Goal: Task Accomplishment & Management: Manage account settings

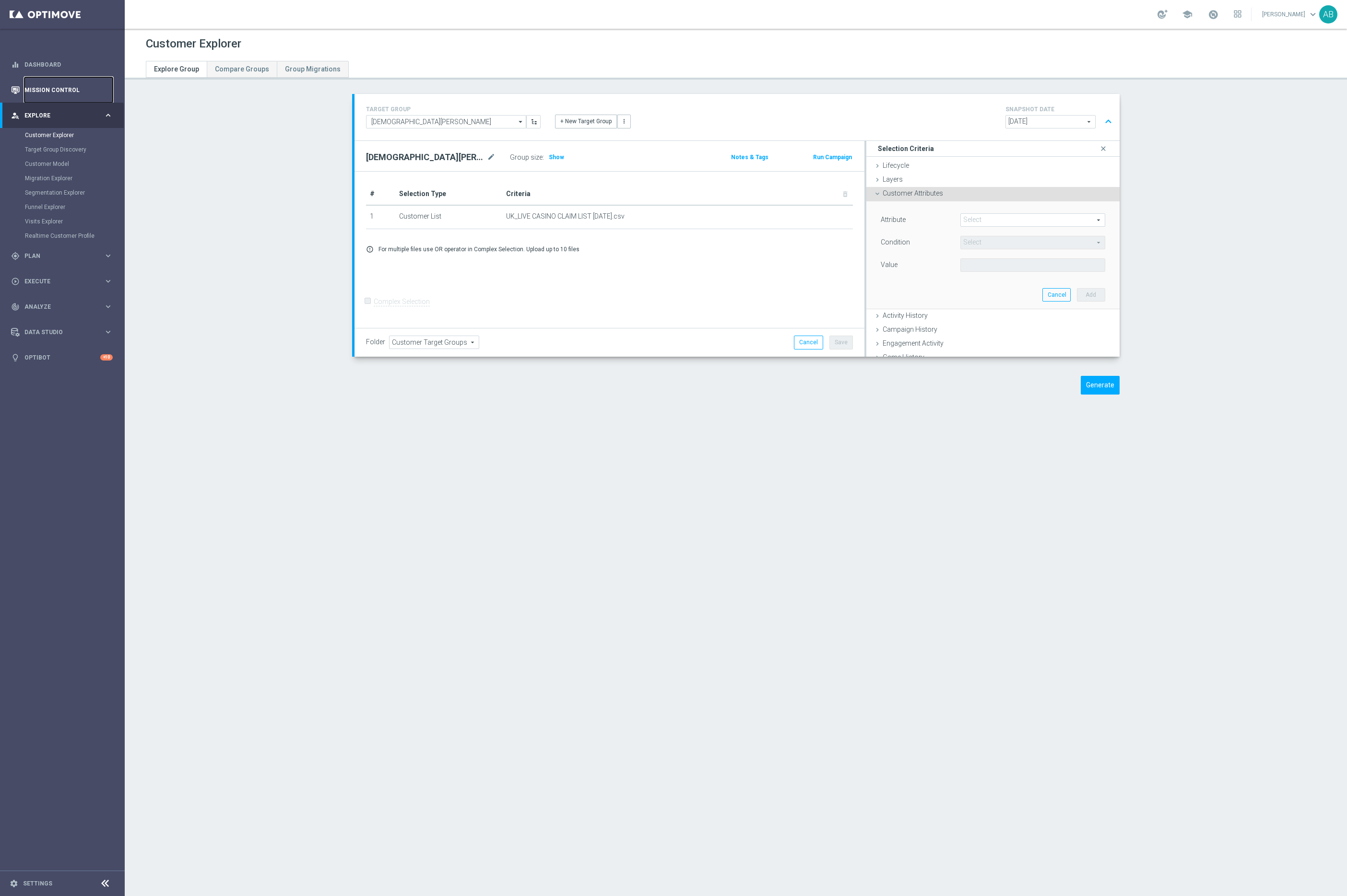
click at [59, 92] on link "Mission Control" at bounding box center [68, 90] width 88 height 25
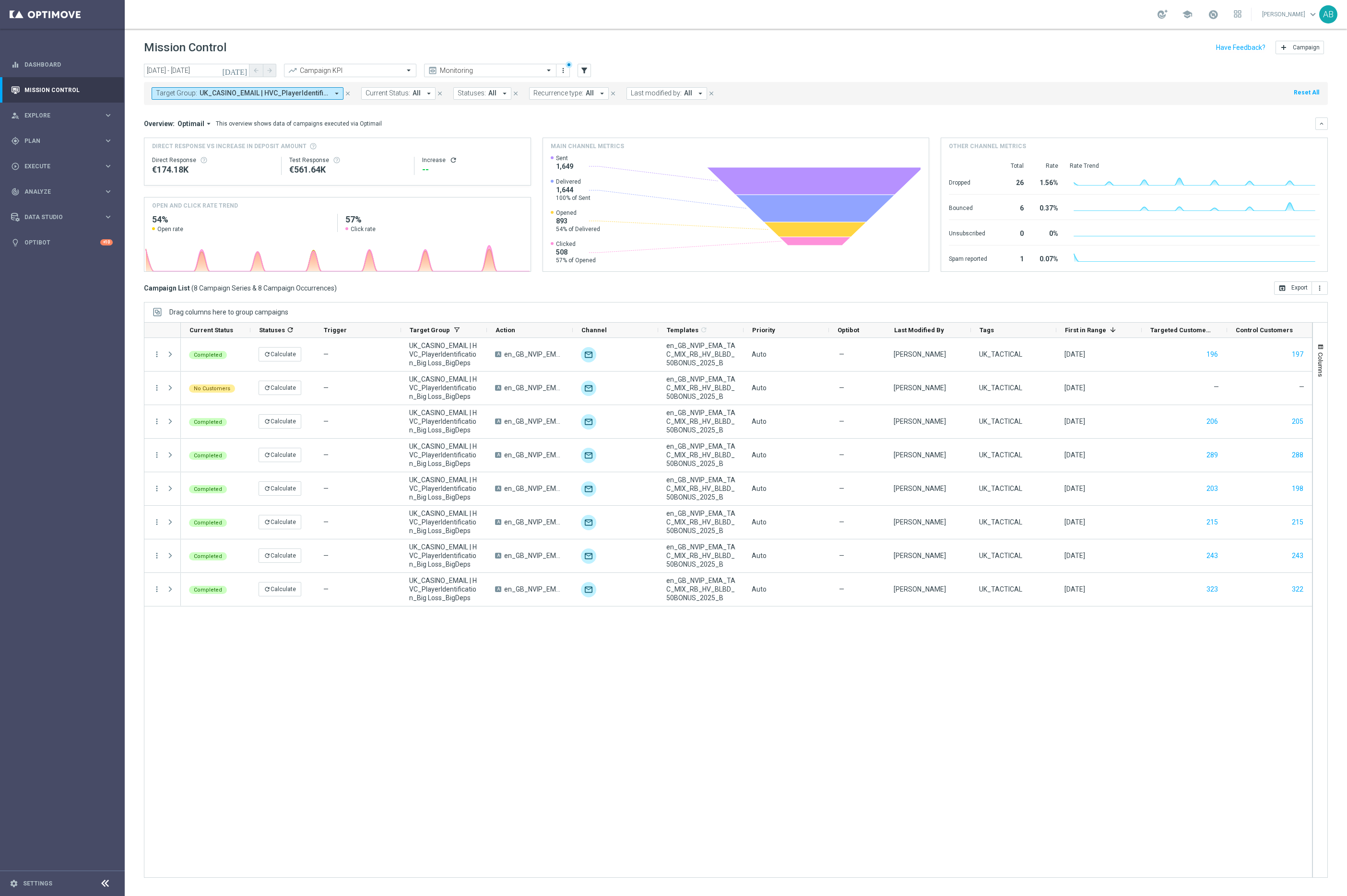
click at [346, 94] on icon "close" at bounding box center [347, 93] width 6 height 6
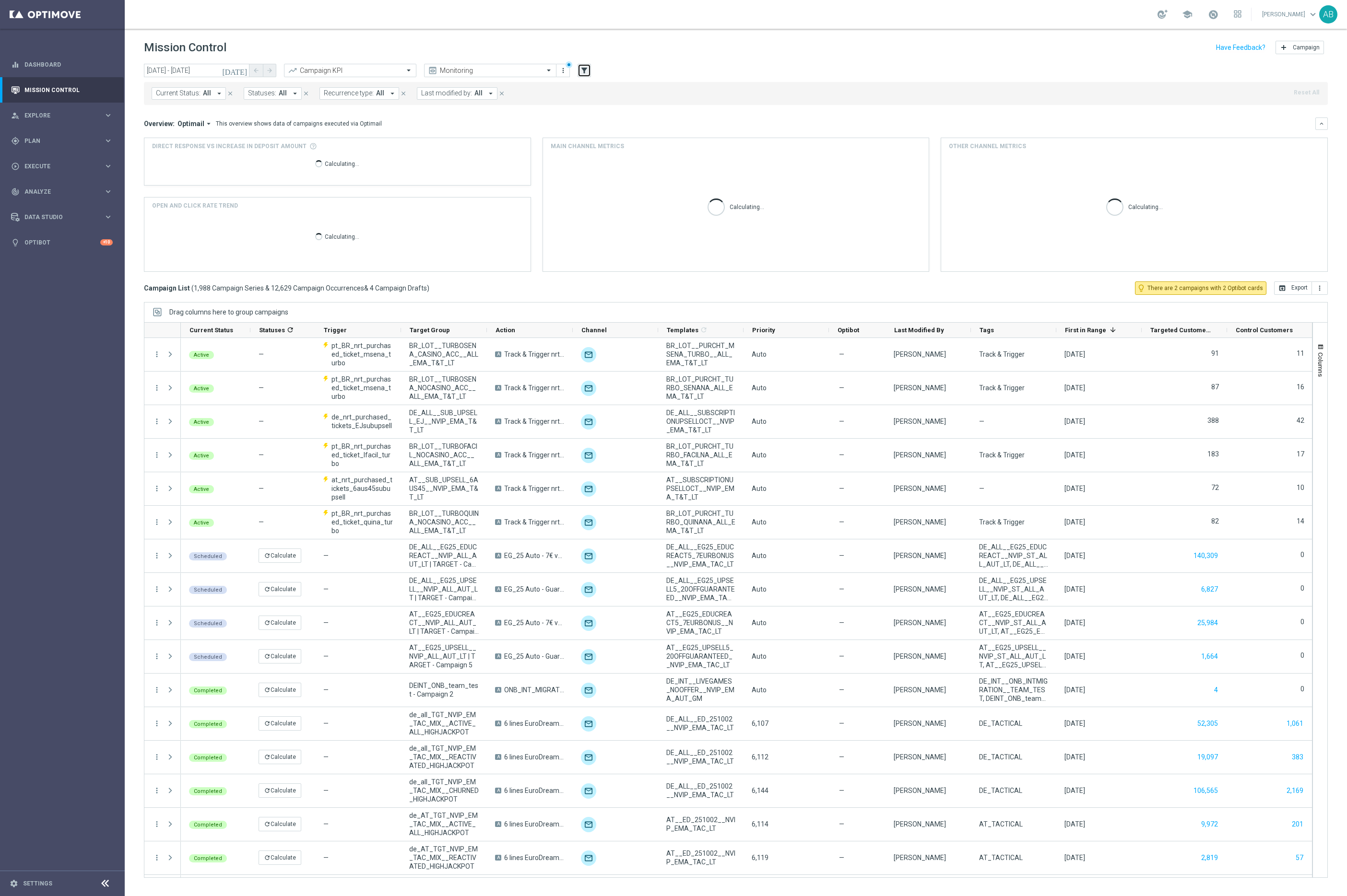
click at [583, 74] on icon "filter_alt" at bounding box center [584, 70] width 9 height 9
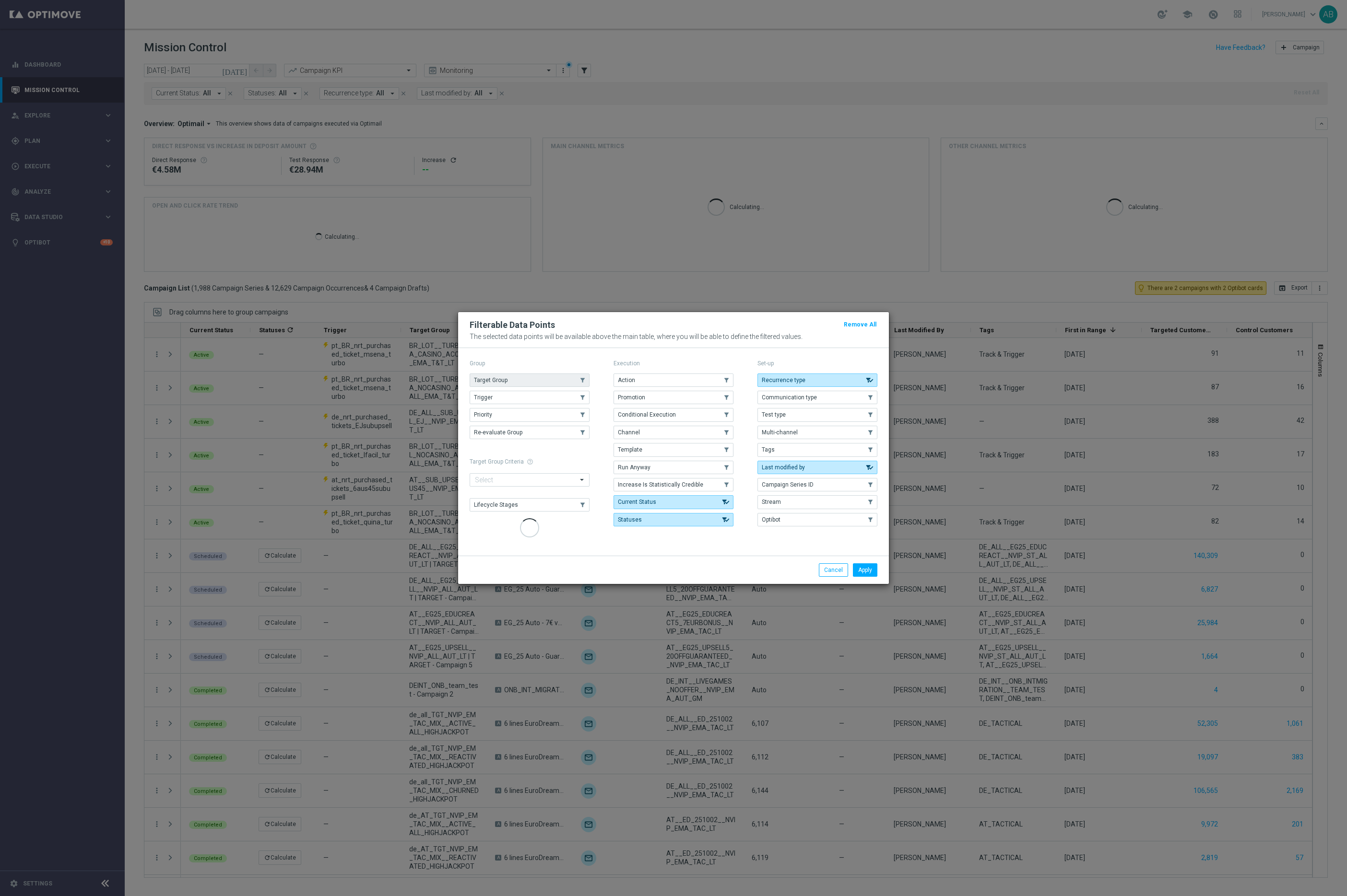
click at [499, 382] on span "Target Group" at bounding box center [490, 380] width 33 height 6
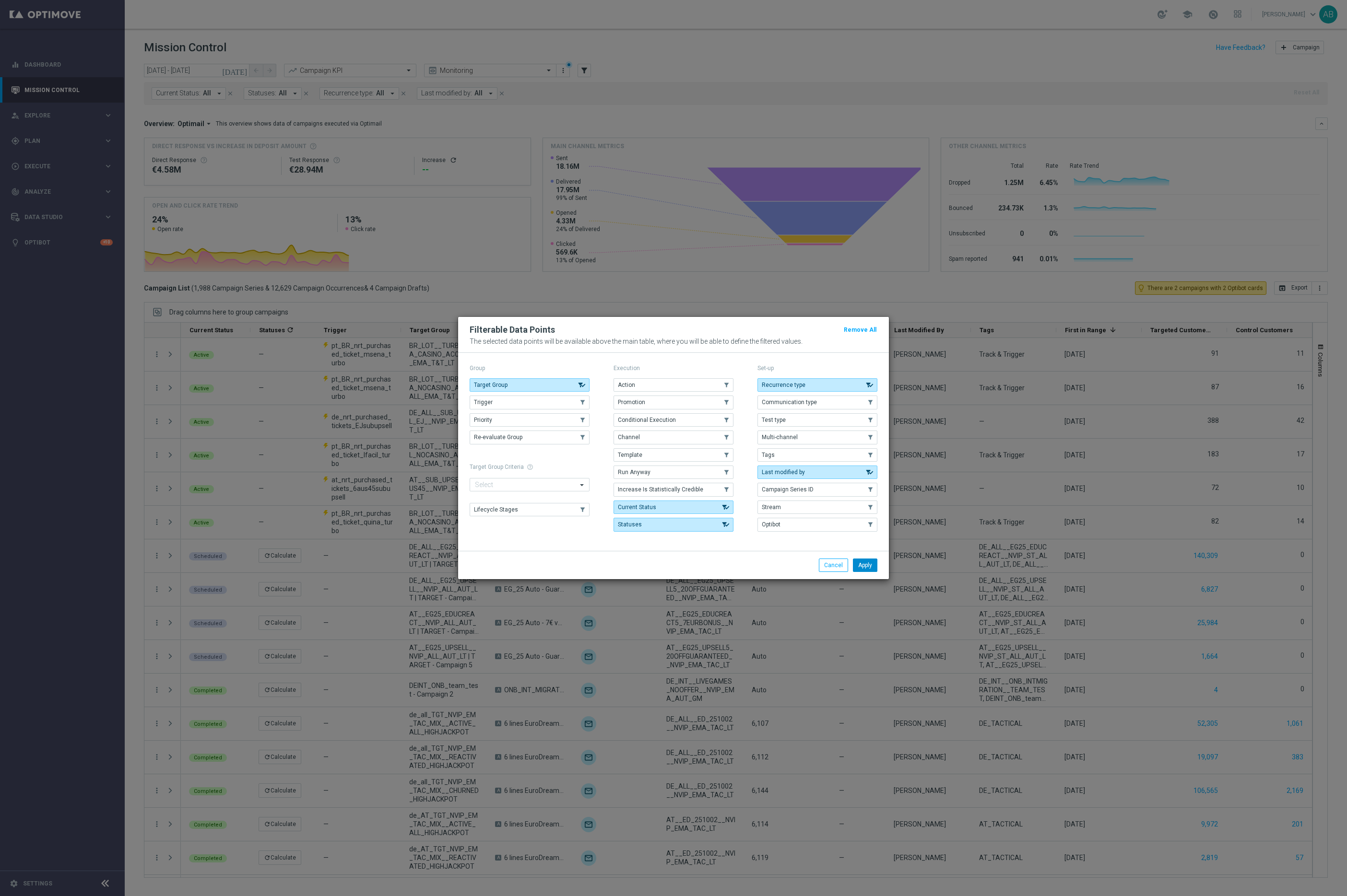
click at [860, 562] on button "Apply" at bounding box center [865, 565] width 25 height 14
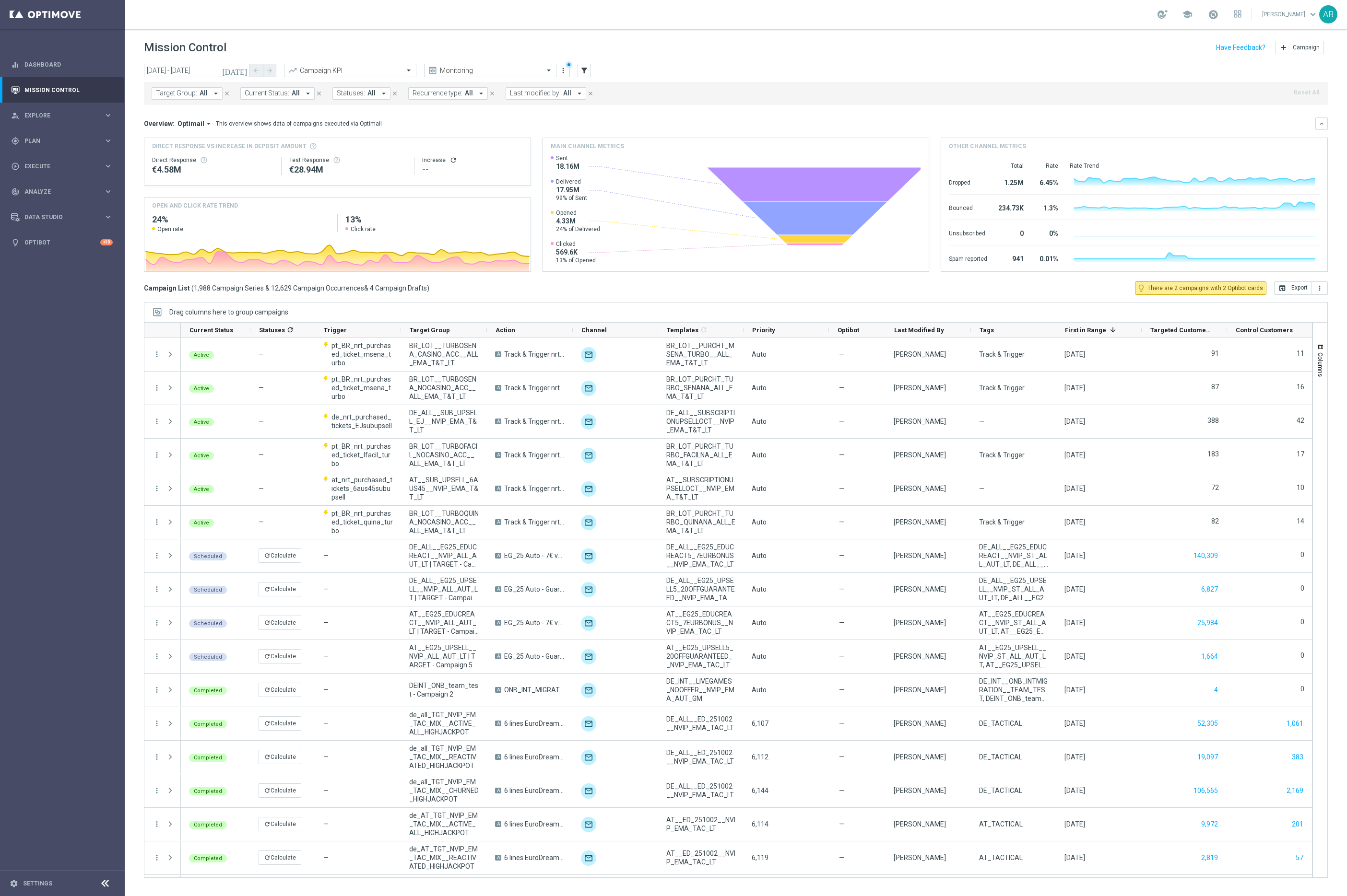
click at [215, 91] on icon "arrow_drop_down" at bounding box center [215, 93] width 9 height 9
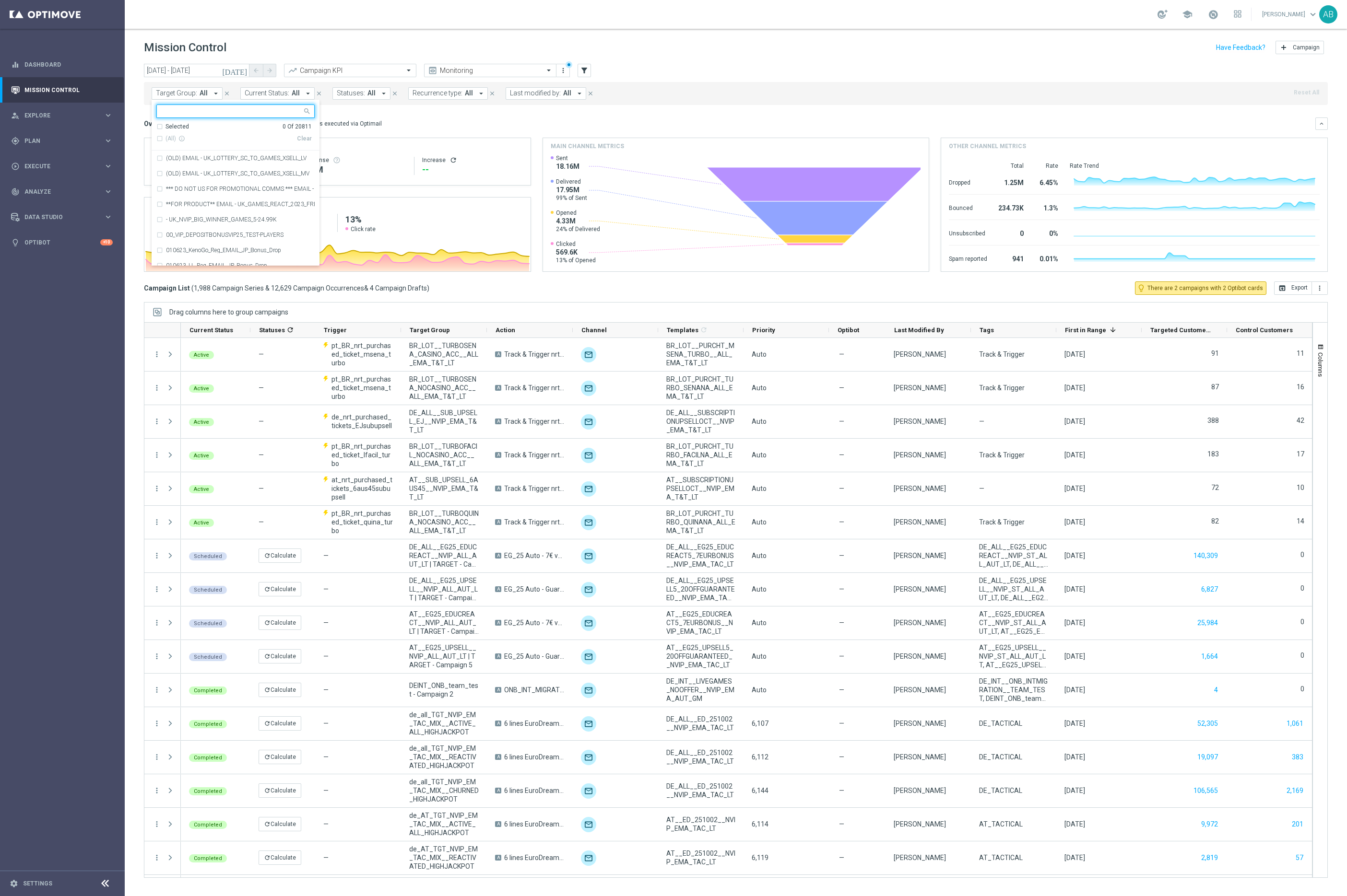
click at [199, 110] on input "text" at bounding box center [231, 111] width 141 height 8
click at [213, 159] on label "UK_CASINO_EMAIL | HVC_PlayerIdentification_BigWin" at bounding box center [234, 158] width 137 height 6
type input "UK_CASINO_EMAIL | HVC_PlayerIdentification_BigWin"
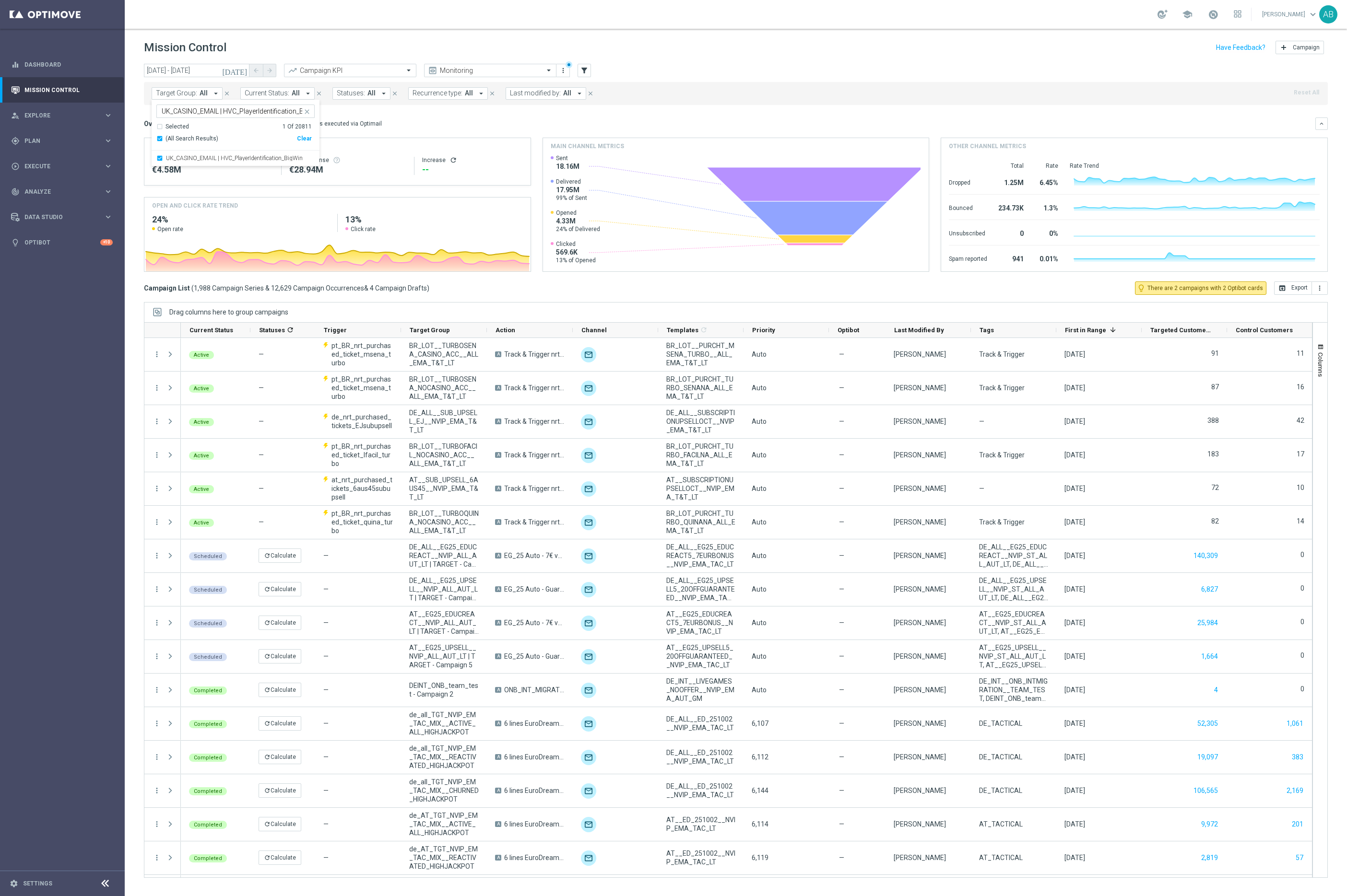
click at [642, 65] on div "today 15 Aug 2025 - 02 Oct 2025 arrow_back arrow_forward Campaign KPI trending_…" at bounding box center [736, 71] width 1184 height 14
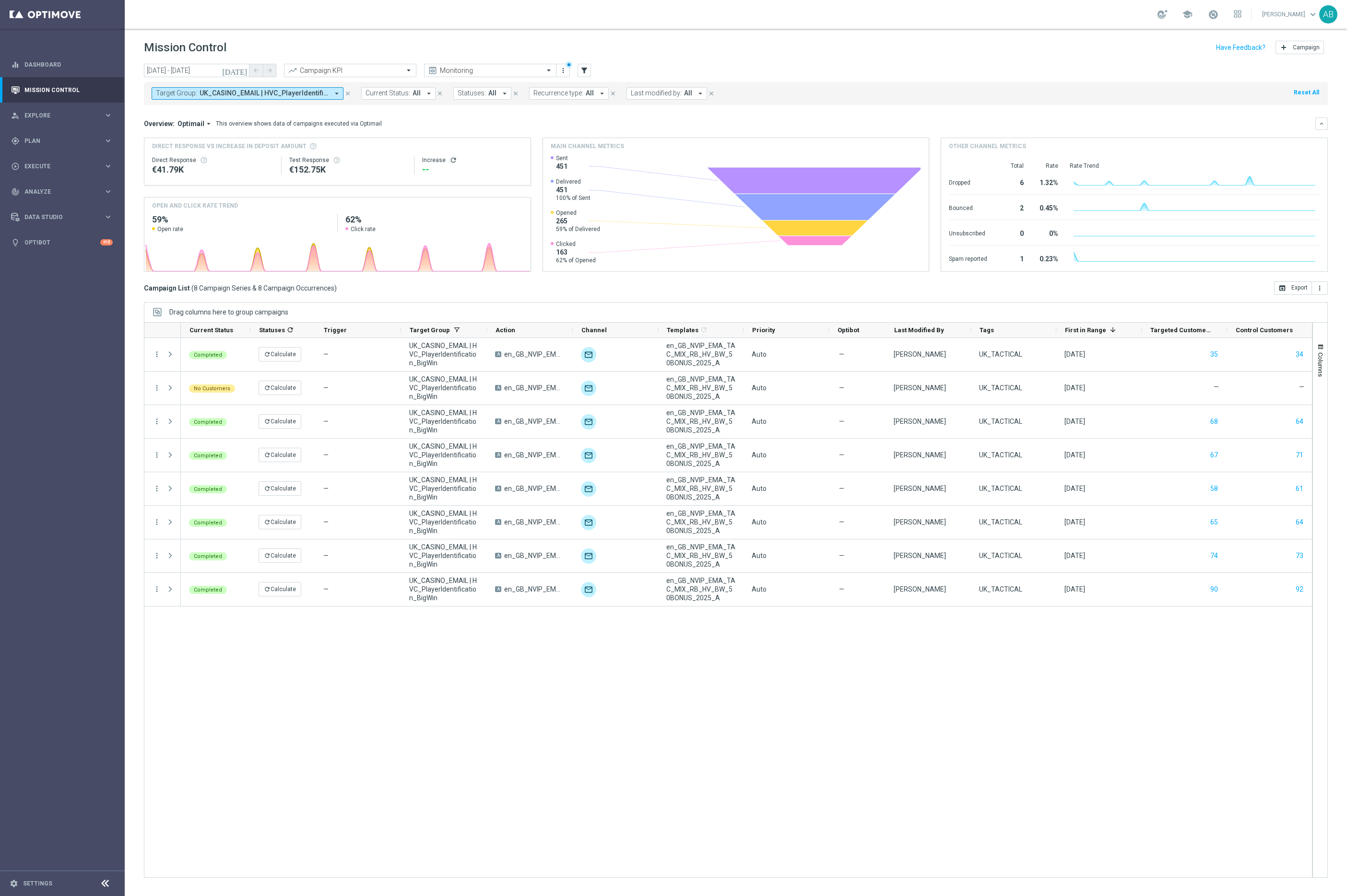
click at [450, 160] on icon "refresh" at bounding box center [454, 160] width 8 height 8
click at [423, 694] on div "Completed refresh Calculate — UK_CASINO_EMAIL | HVC_PlayerIdentification_BigWin…" at bounding box center [746, 608] width 1131 height 539
click at [486, 774] on div "Completed refresh Calculate — UK_CASINO_EMAIL | HVC_PlayerIdentification_BigWin…" at bounding box center [746, 608] width 1131 height 539
click at [245, 723] on div "Completed refresh Calculate — UK_CASINO_EMAIL | HVC_PlayerIdentification_BigWin…" at bounding box center [746, 608] width 1131 height 539
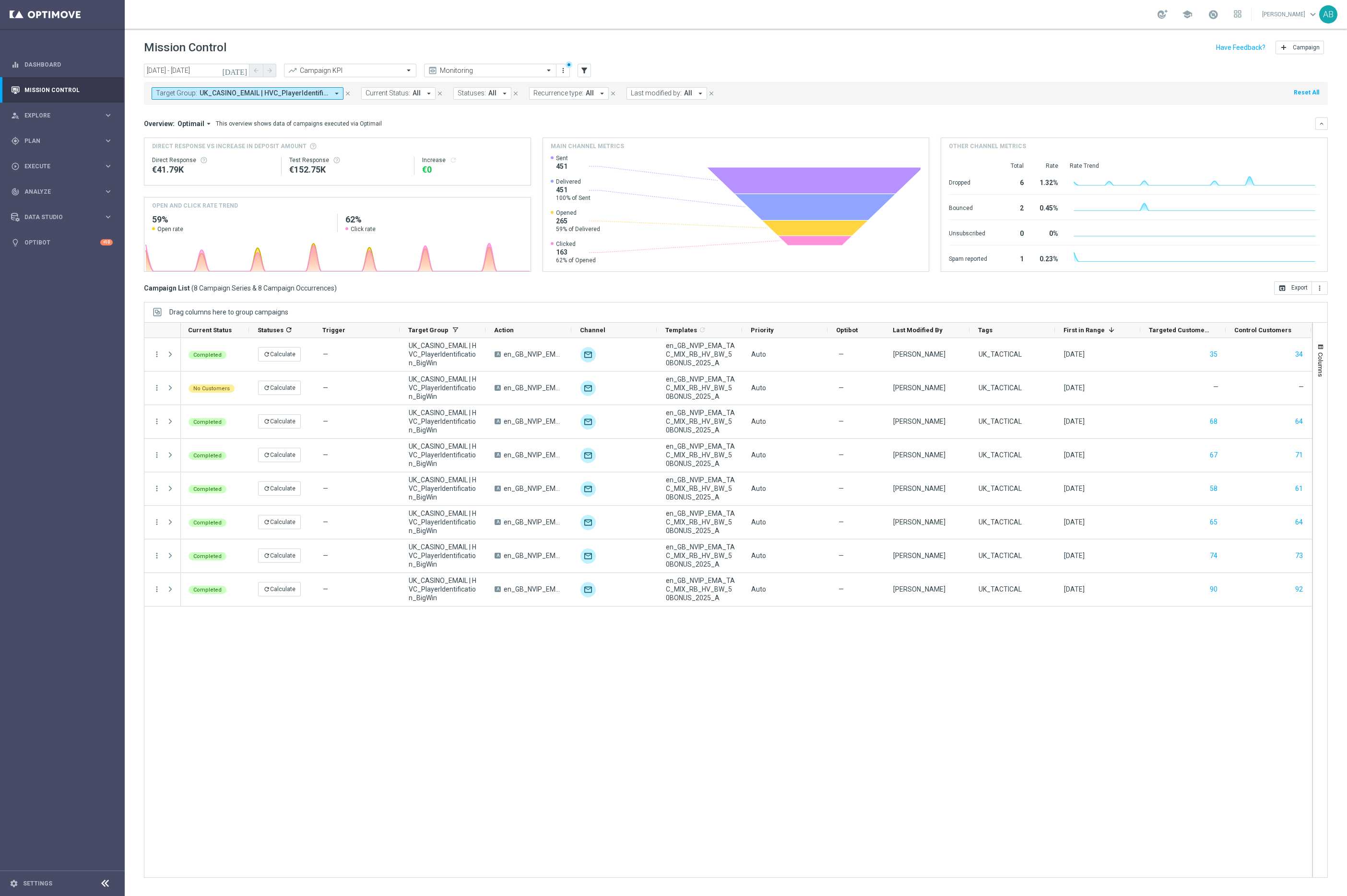
click at [349, 95] on icon "close" at bounding box center [347, 93] width 6 height 6
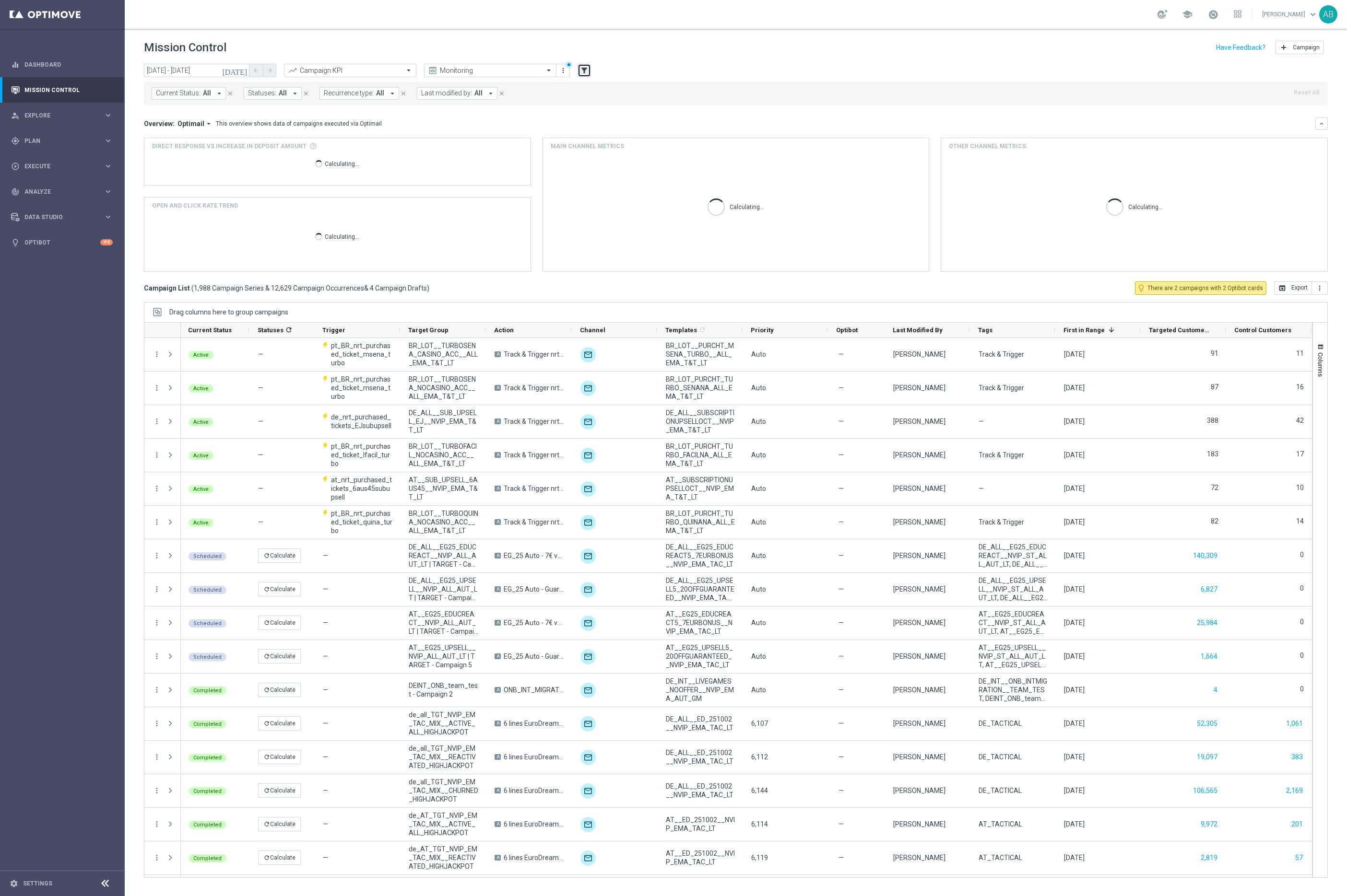
click at [585, 69] on icon "filter_alt" at bounding box center [584, 70] width 9 height 9
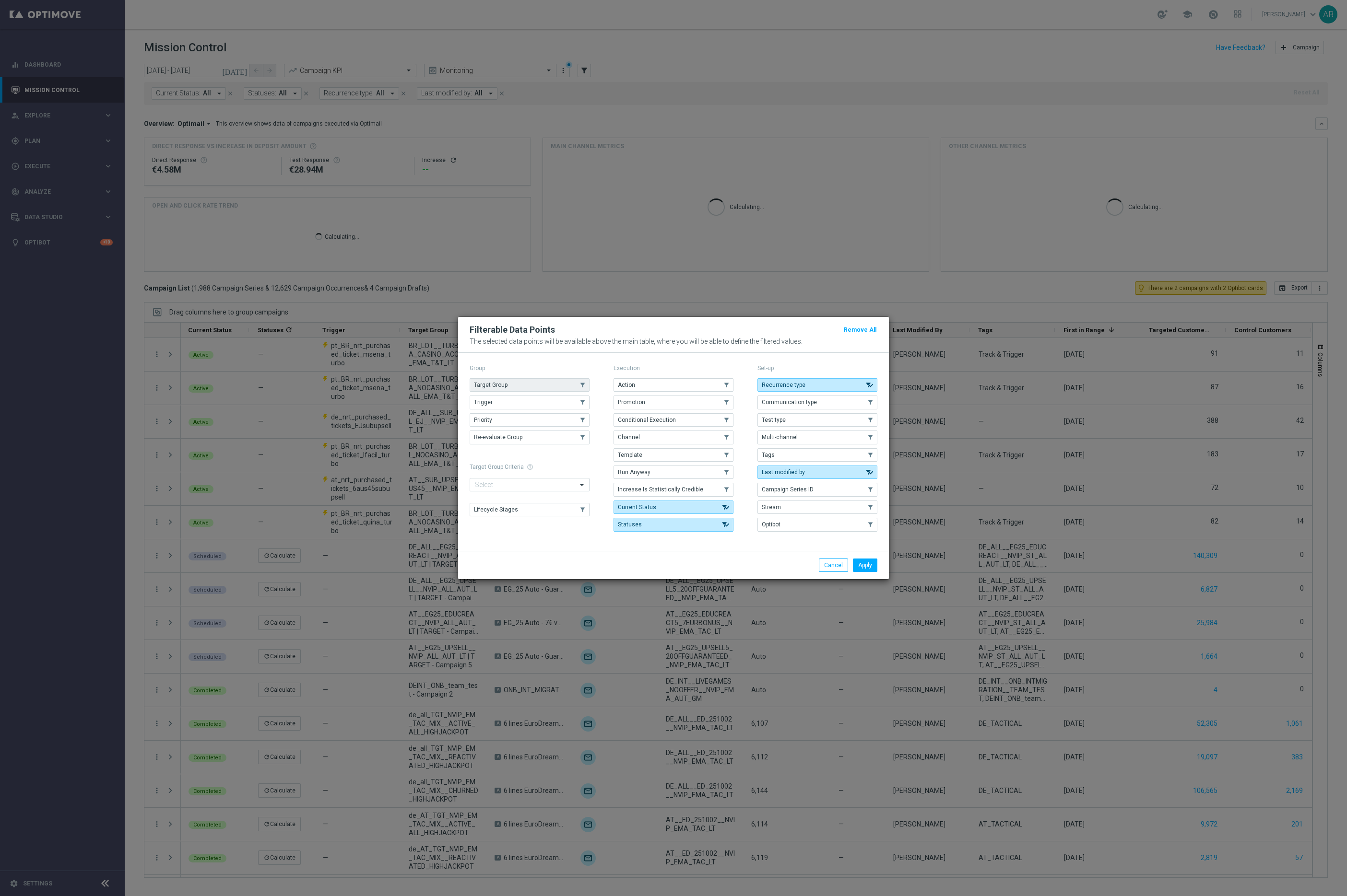
click at [544, 388] on button "Target Group" at bounding box center [529, 384] width 120 height 14
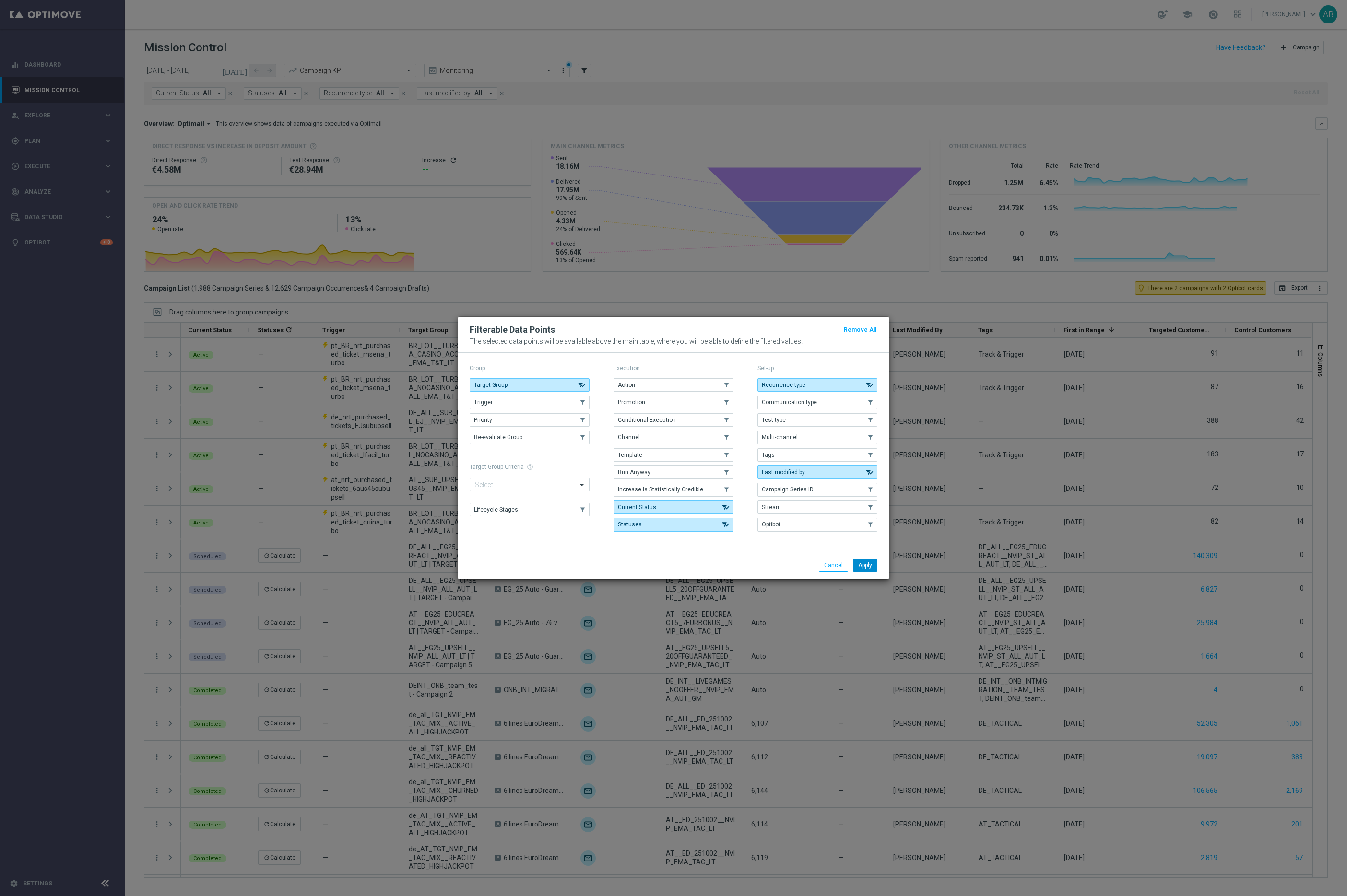
click at [874, 563] on button "Apply" at bounding box center [865, 565] width 25 height 14
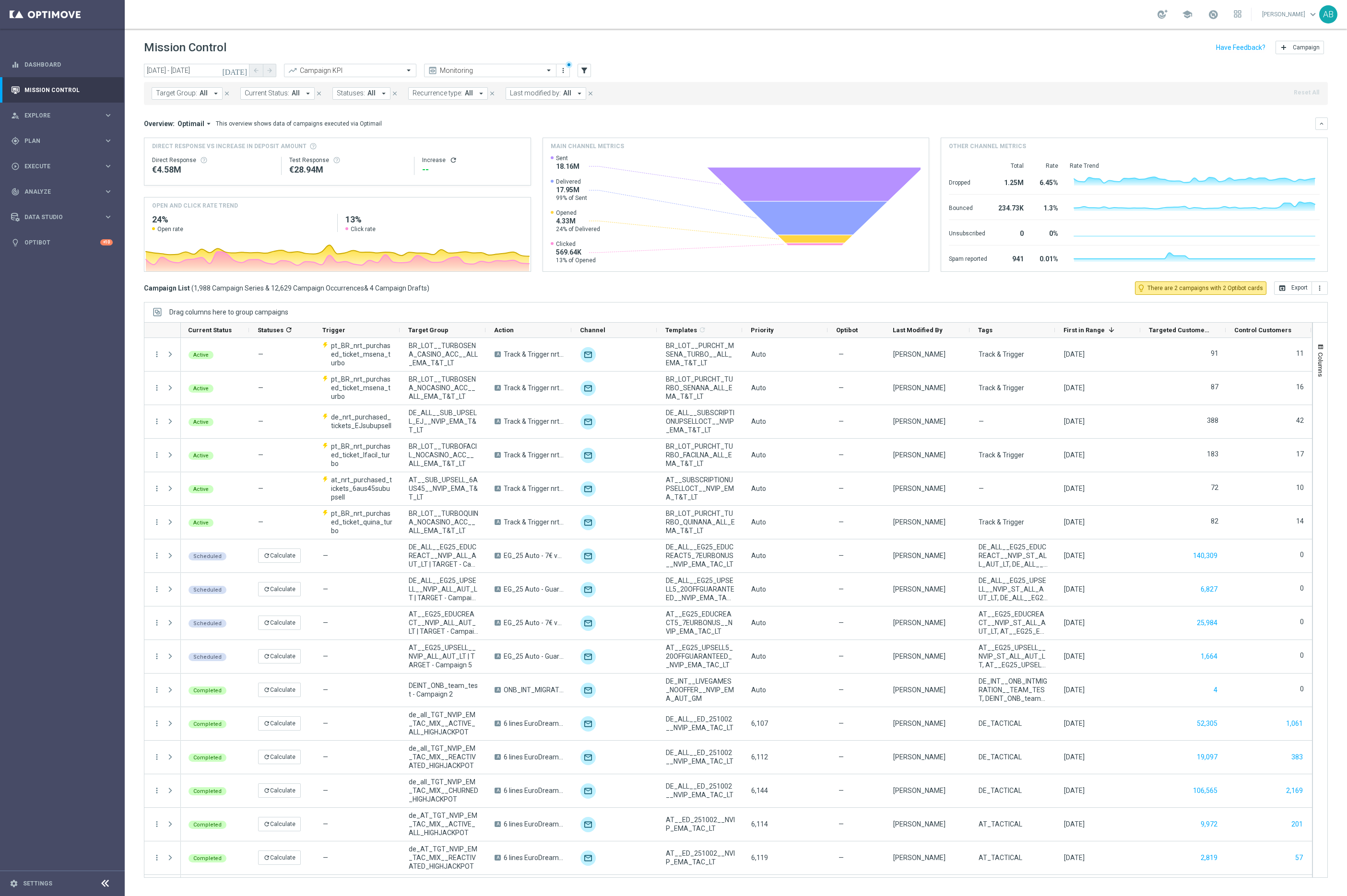
click at [217, 92] on icon "arrow_drop_down" at bounding box center [215, 93] width 9 height 9
click at [218, 160] on label "UK_CASINO_EMAIL | HVC_PlayerIdentification_BigDrop" at bounding box center [235, 158] width 138 height 6
type input "UK_CASINO_EMAIL | HVC_PlayerIdentification_BigDrop"
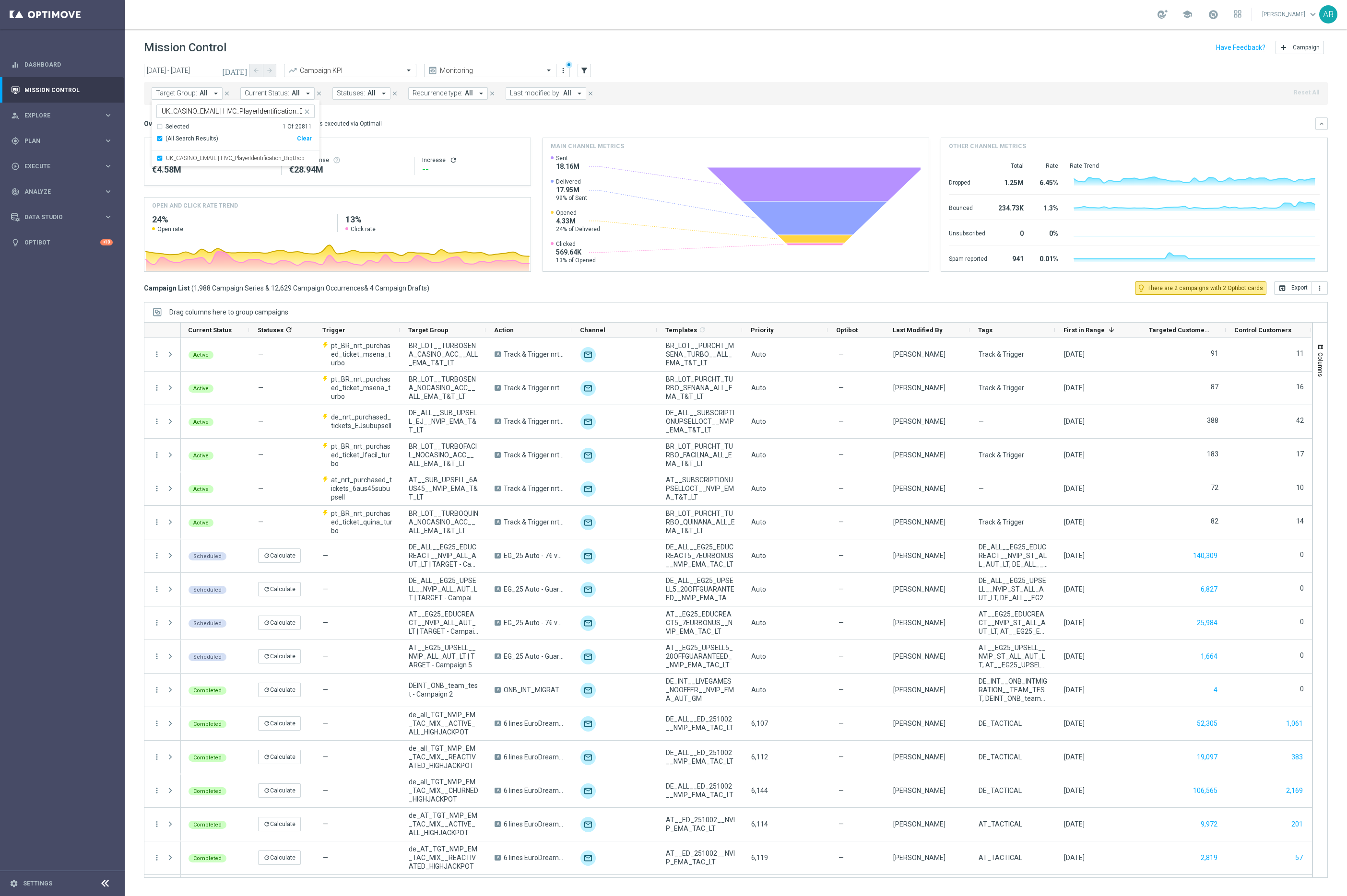
click at [717, 62] on header "Mission Control add Campaign" at bounding box center [736, 46] width 1222 height 35
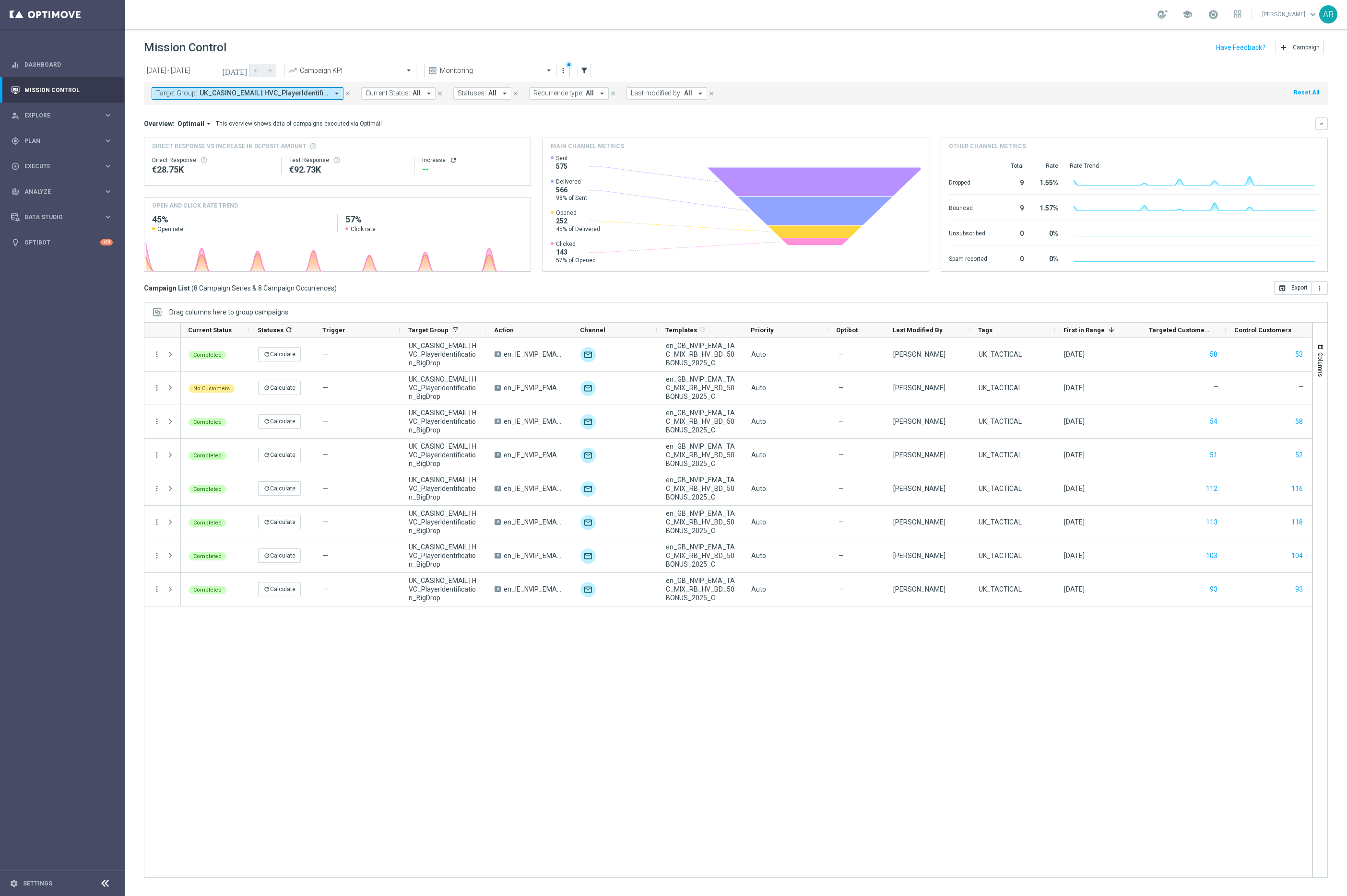
click at [450, 160] on icon "refresh" at bounding box center [454, 160] width 8 height 8
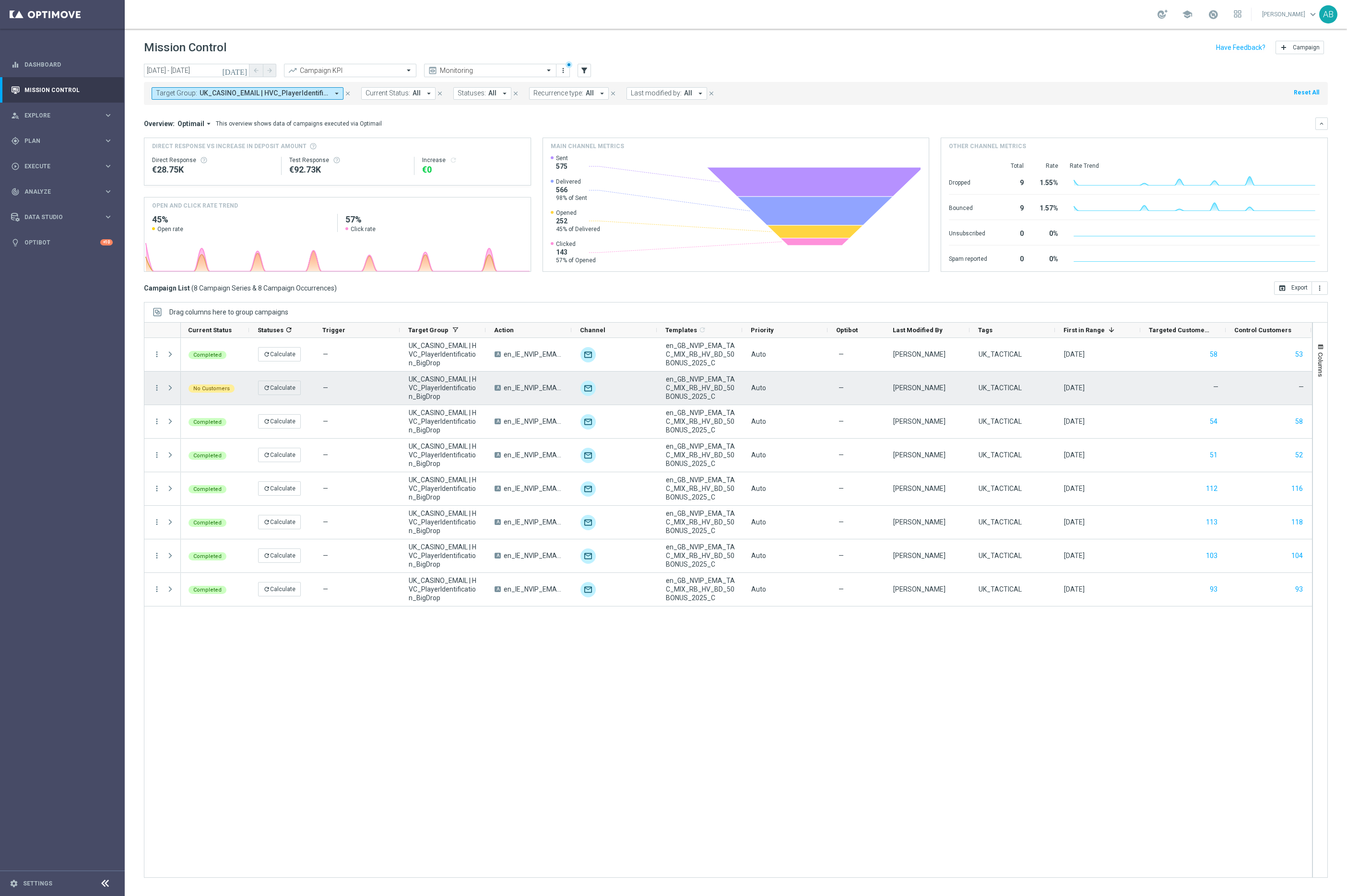
click at [427, 169] on div "€0" at bounding box center [472, 169] width 101 height 11
click at [433, 160] on div "Increase refresh" at bounding box center [472, 160] width 101 height 8
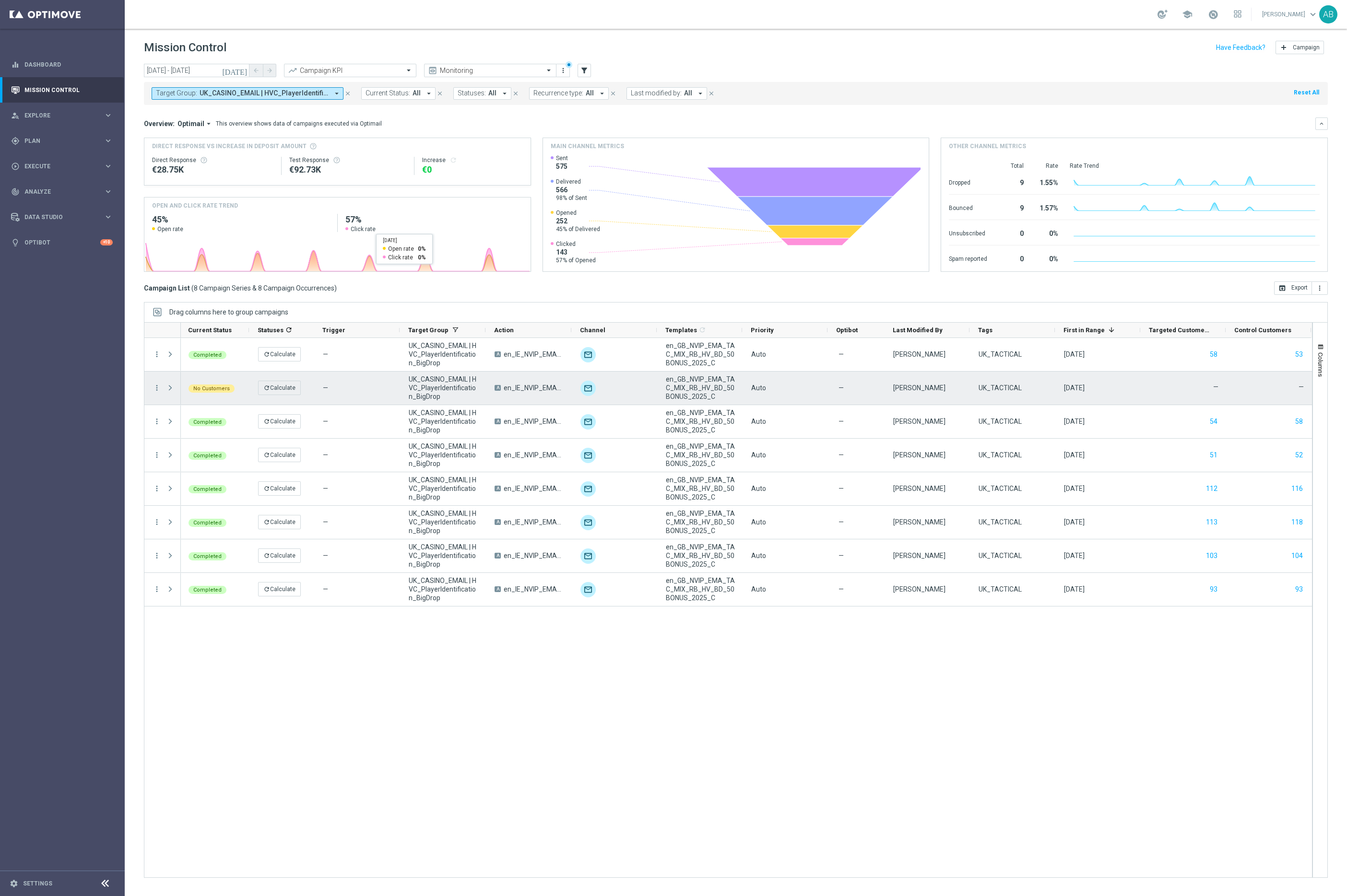
click at [411, 748] on div "Completed refresh Calculate — UK_CASINO_EMAIL | HVC_PlayerIdentification_BigDro…" at bounding box center [746, 608] width 1131 height 539
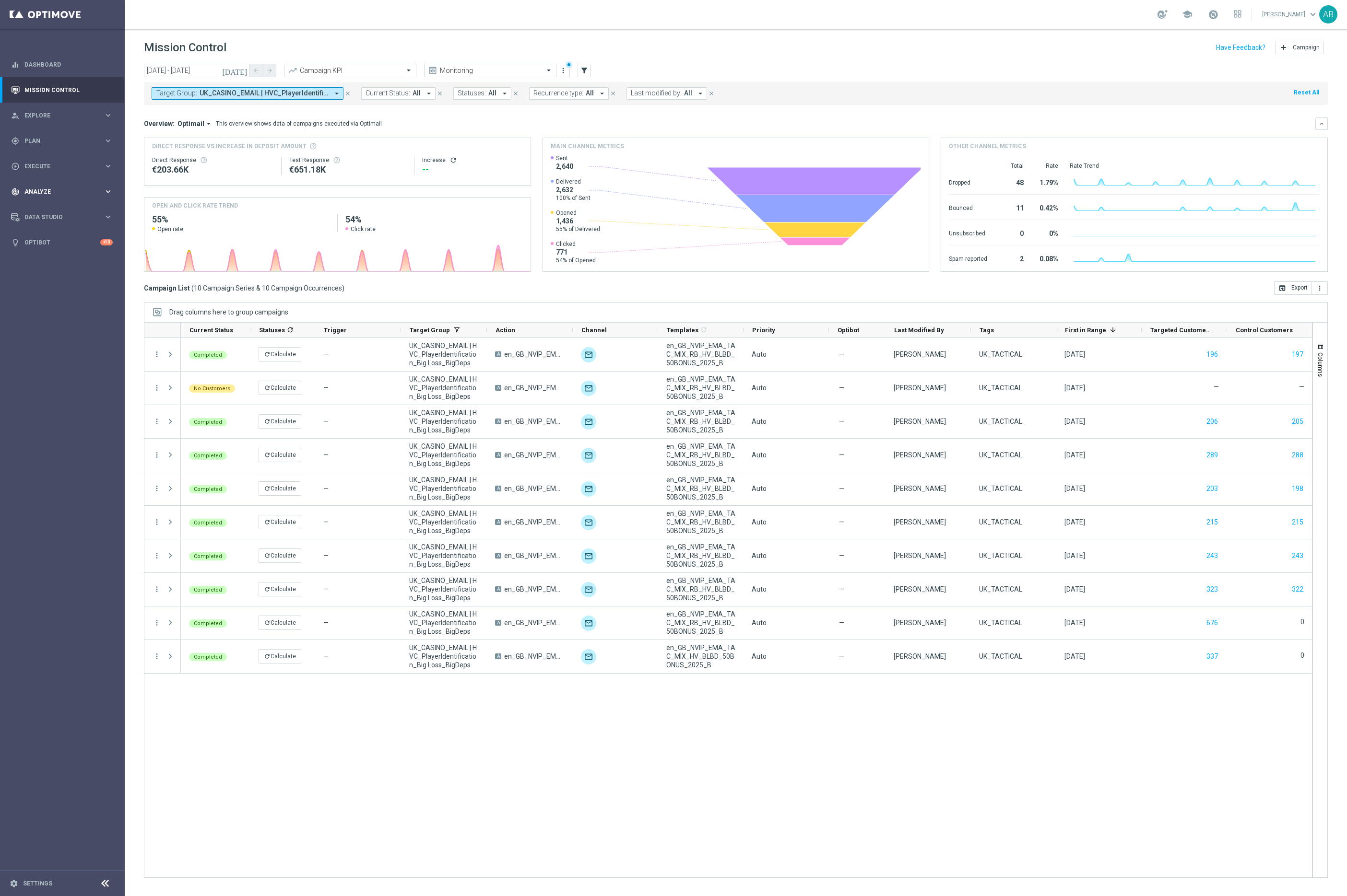
click at [37, 191] on span "Analyze" at bounding box center [64, 191] width 79 height 6
click at [45, 167] on span "Execute" at bounding box center [64, 166] width 79 height 6
click at [48, 141] on span "Plan" at bounding box center [64, 141] width 79 height 6
click at [42, 160] on link "Target Groups" at bounding box center [62, 160] width 75 height 8
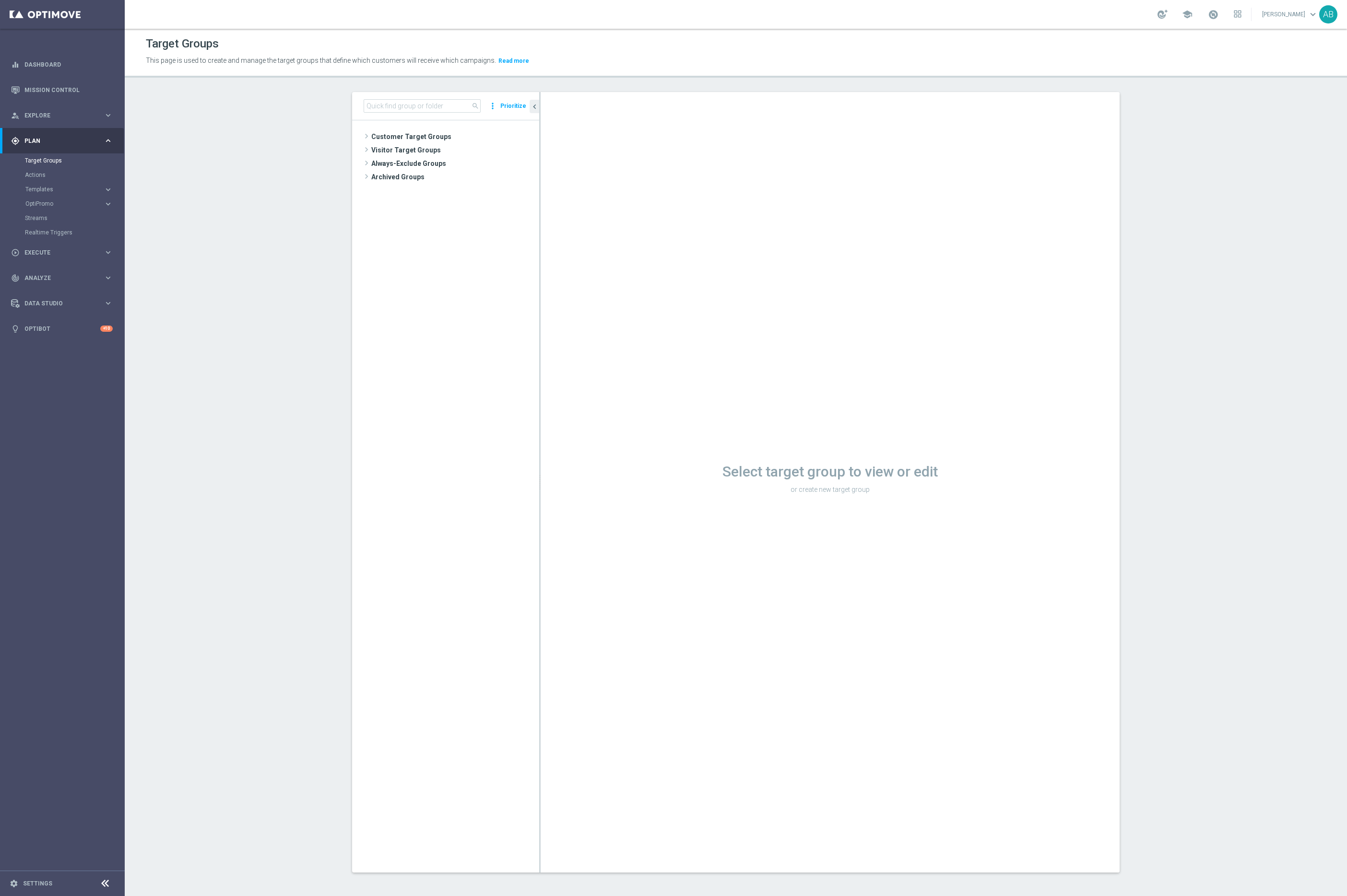
click at [396, 118] on div "search more_vert Prioritize" at bounding box center [445, 106] width 187 height 29
click at [414, 105] on input at bounding box center [422, 106] width 117 height 14
paste input "UK_CASINO_EMAIL | HVC_PlayerIdentification_BigDrop"
type input "UK_CASINO_EMAIL | HVC_PlayerIdentification_BigDrop"
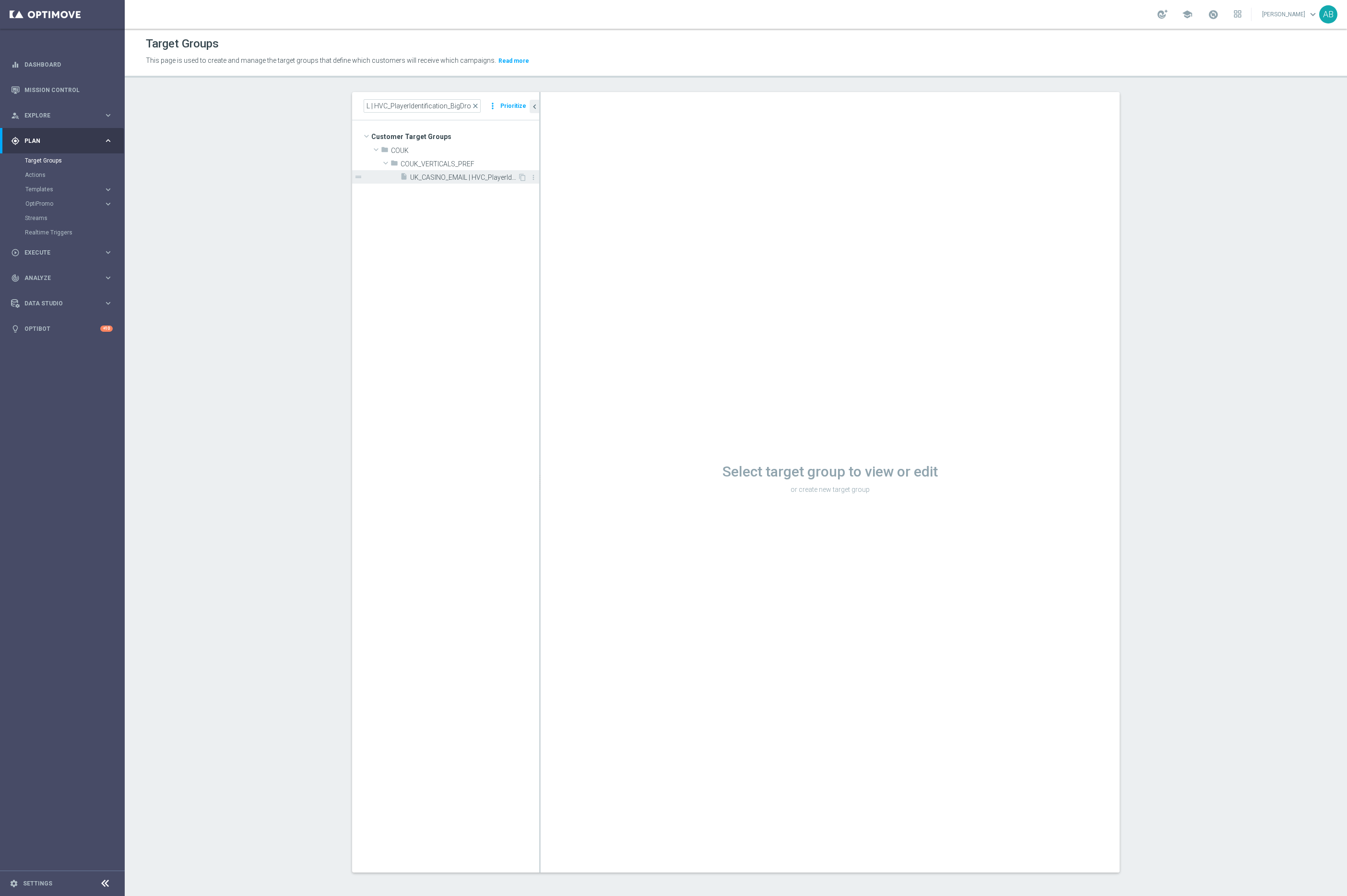
click at [441, 180] on span "UK_CASINO_EMAIL | HVC_PlayerIdentification_BigDrop" at bounding box center [463, 177] width 107 height 8
